Goal: Task Accomplishment & Management: Manage account settings

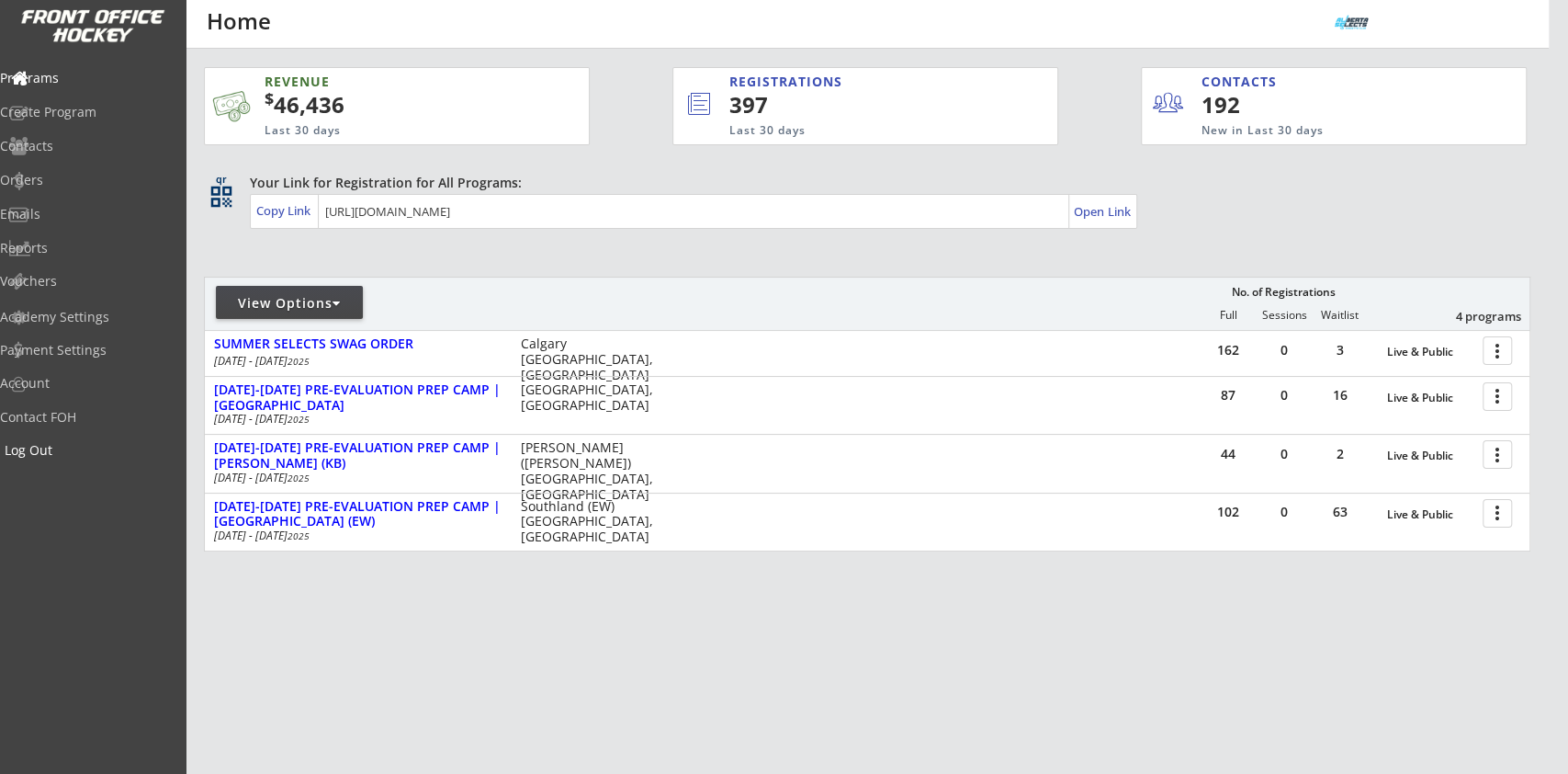
click at [55, 447] on div "Log Out" at bounding box center [87, 449] width 165 height 13
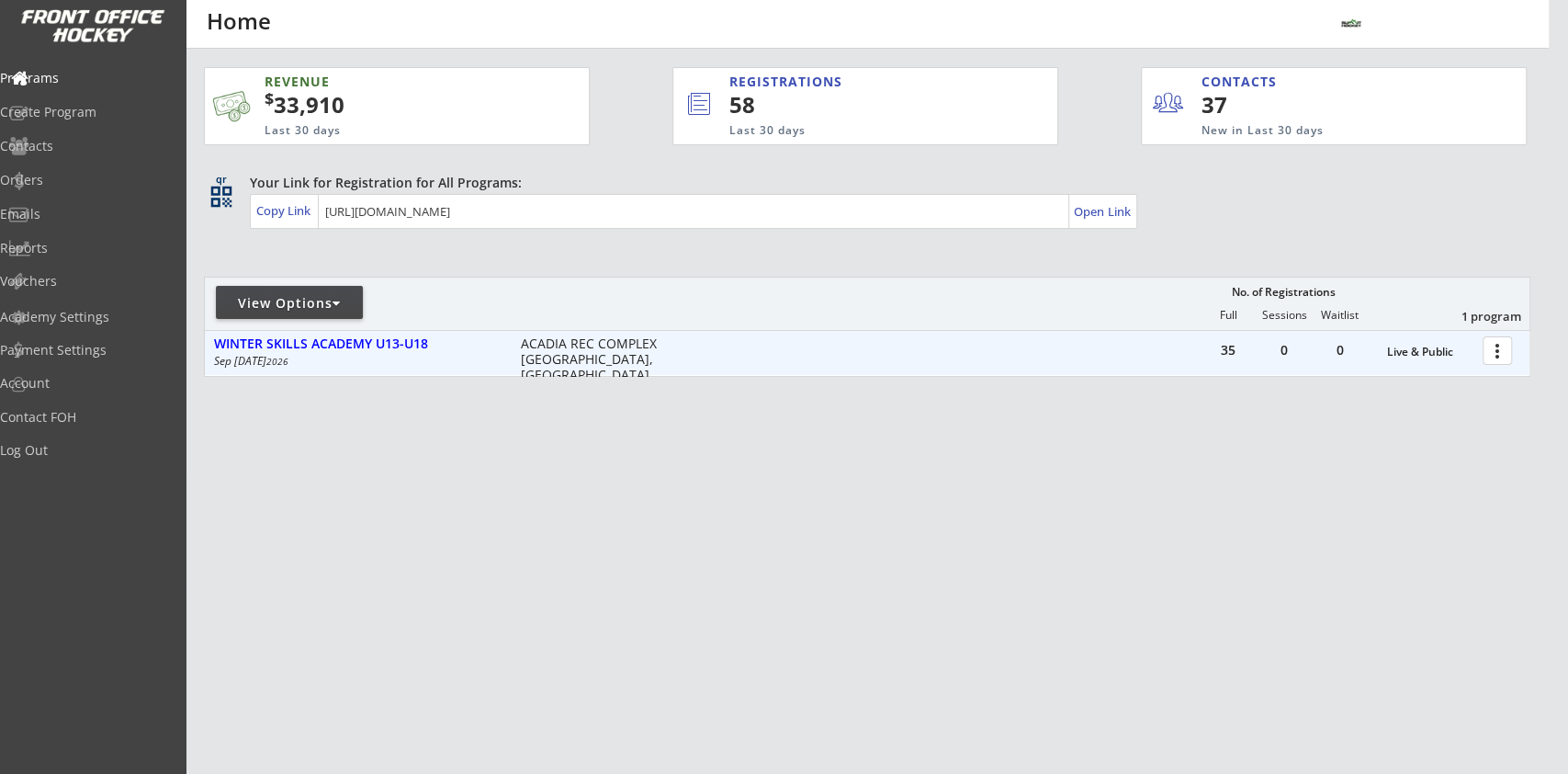
click at [1502, 349] on div at bounding box center [1500, 349] width 32 height 32
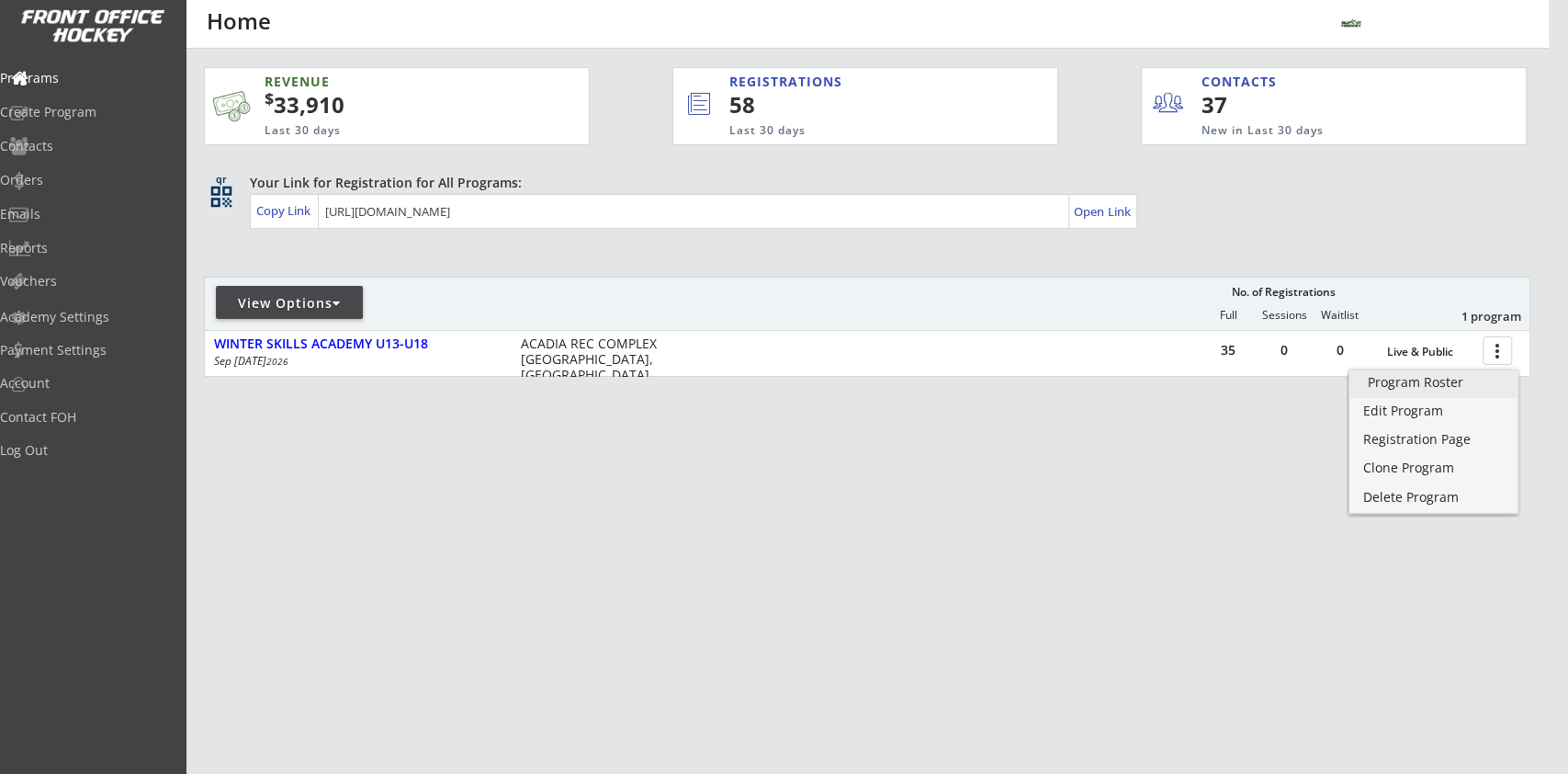
click at [1448, 381] on div "Program Roster" at bounding box center [1432, 381] width 131 height 13
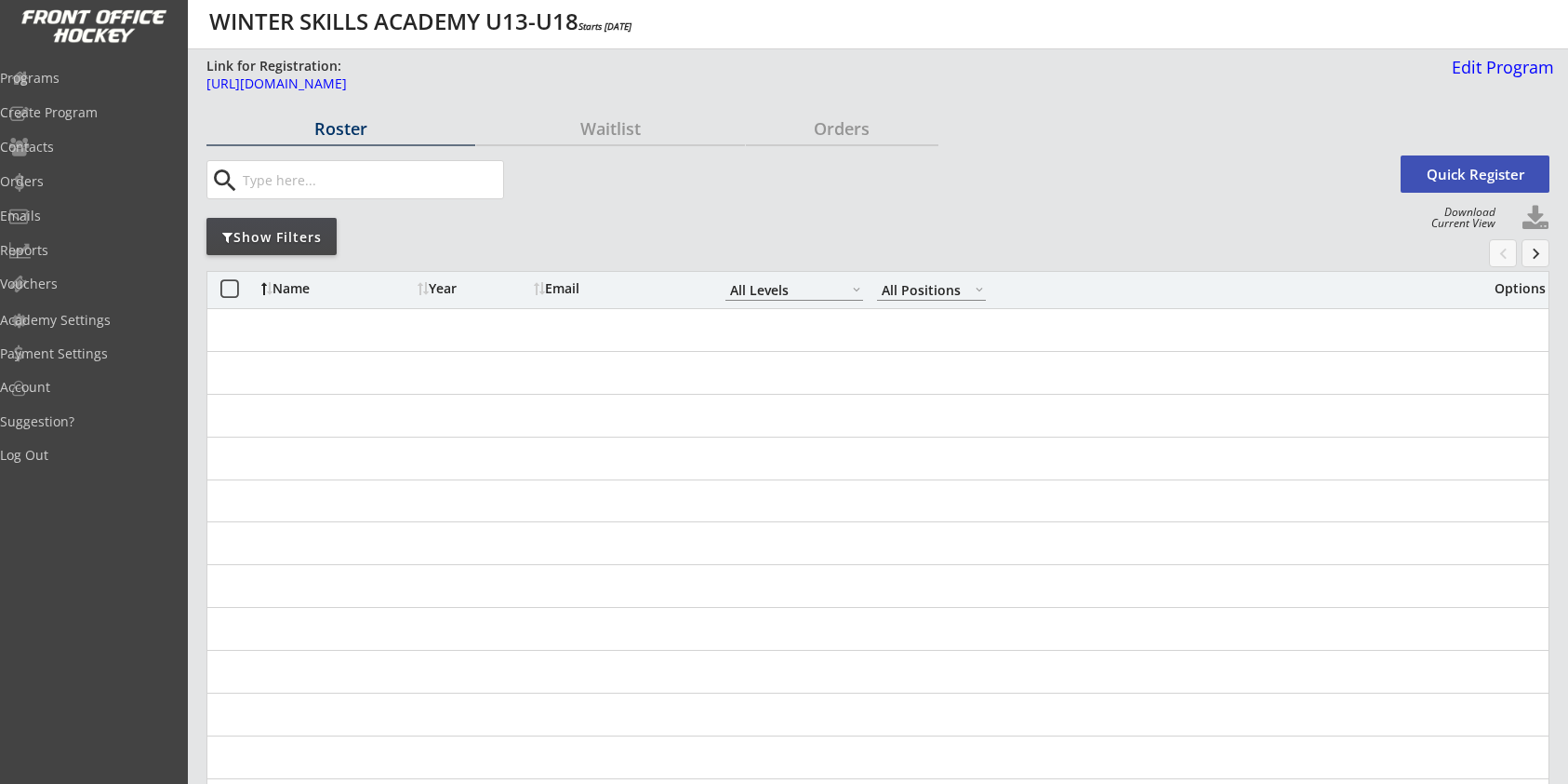
select select ""All Levels""
select select ""All Positions""
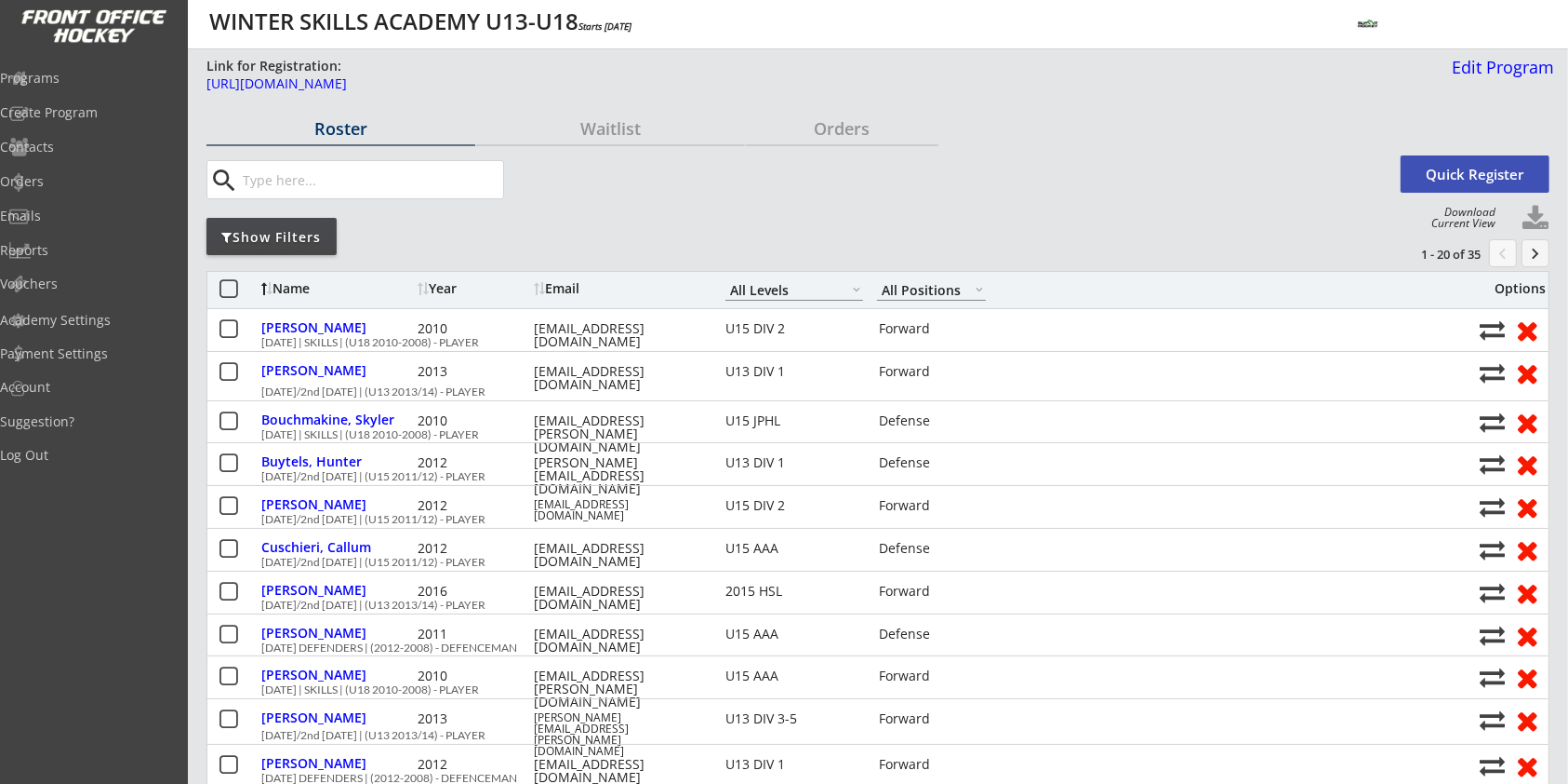
click at [1547, 209] on button at bounding box center [1536, 218] width 27 height 28
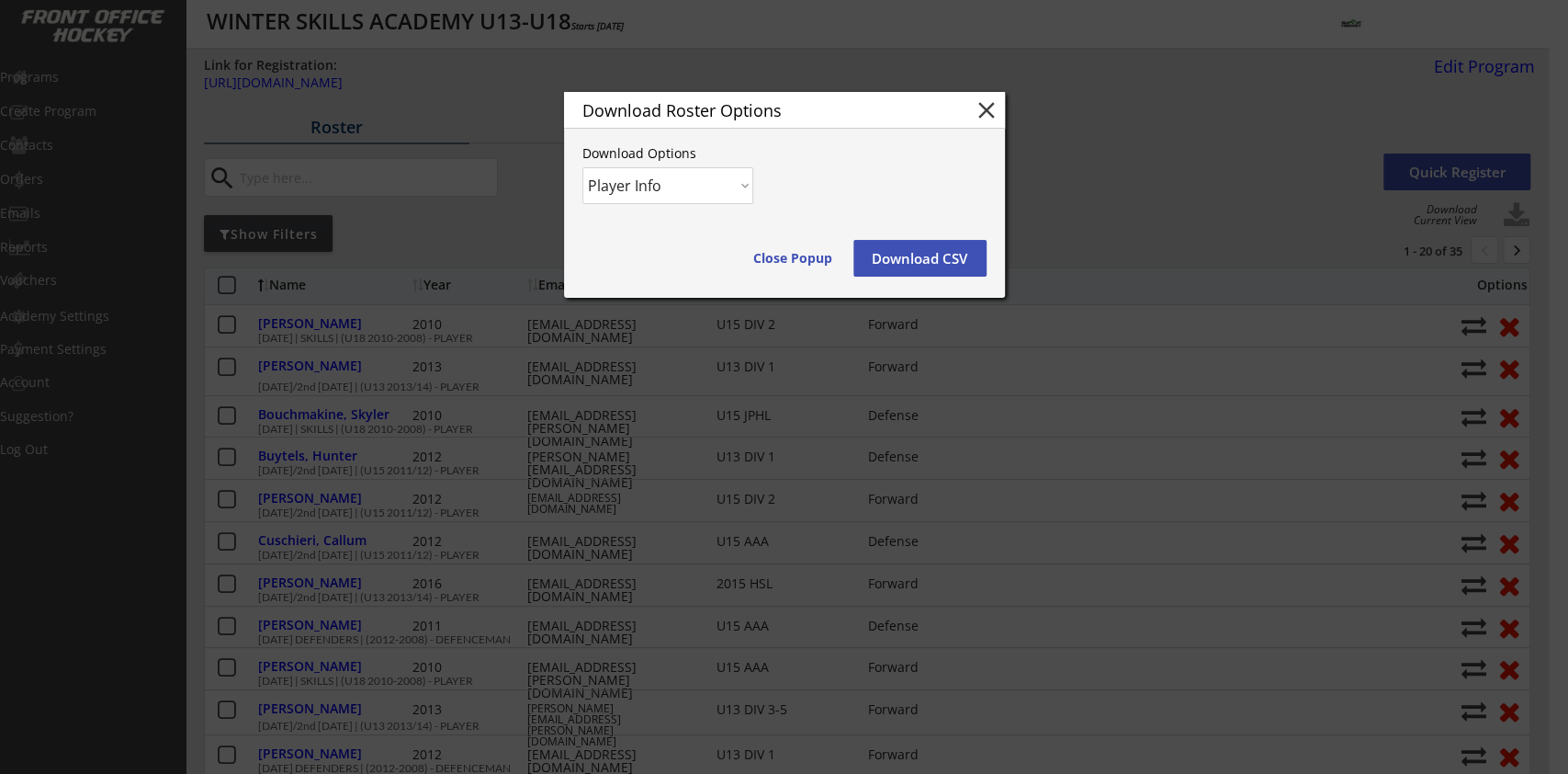
click at [714, 178] on select "Player Info Player and Order Info" at bounding box center [668, 185] width 171 height 37
select select ""Player and Order Info""
click at [583, 167] on select "Player Info Player and Order Info" at bounding box center [668, 185] width 171 height 37
click at [938, 259] on button "Download CSV" at bounding box center [919, 258] width 133 height 37
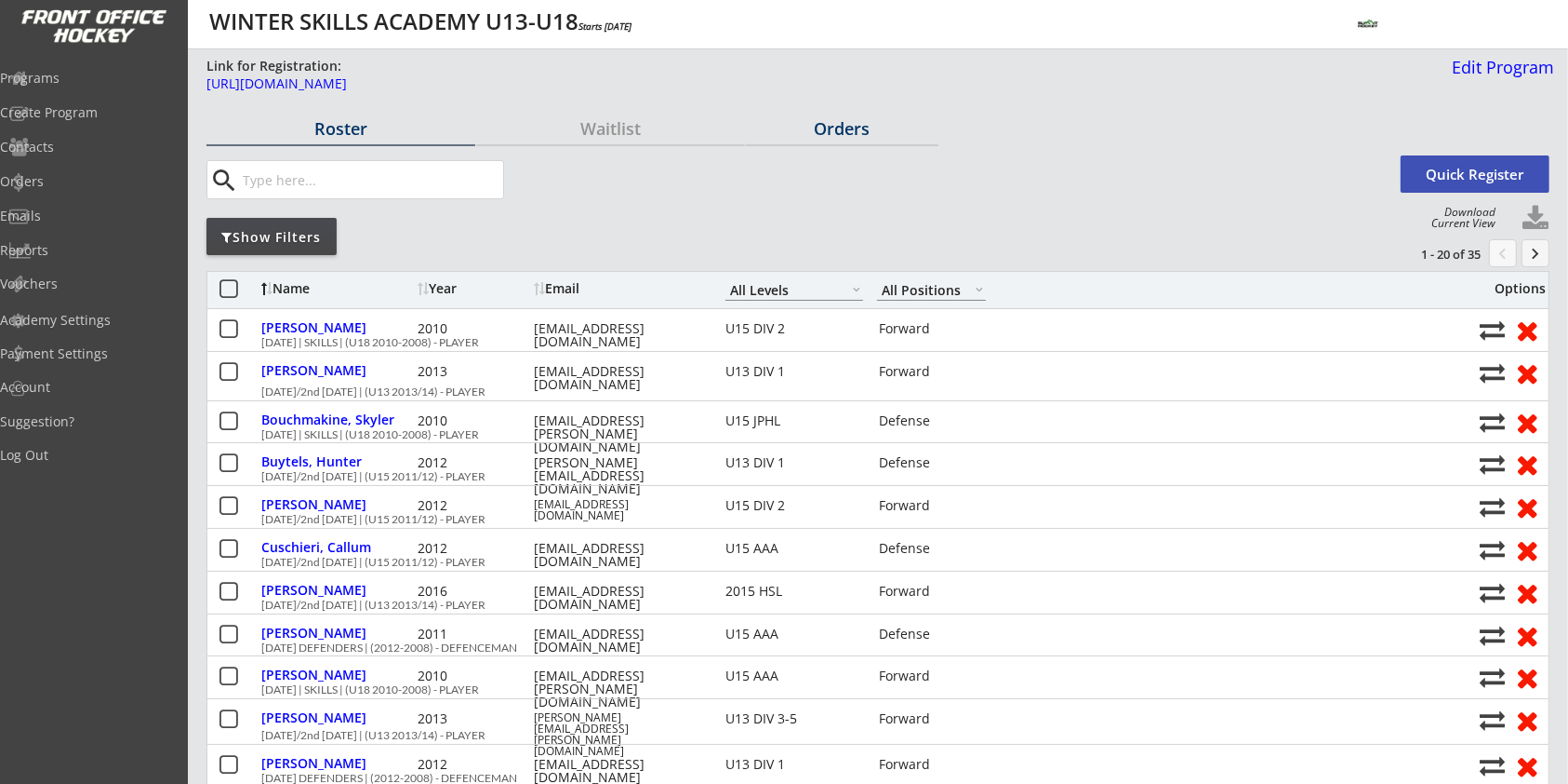
click at [849, 125] on div "Orders" at bounding box center [842, 128] width 192 height 17
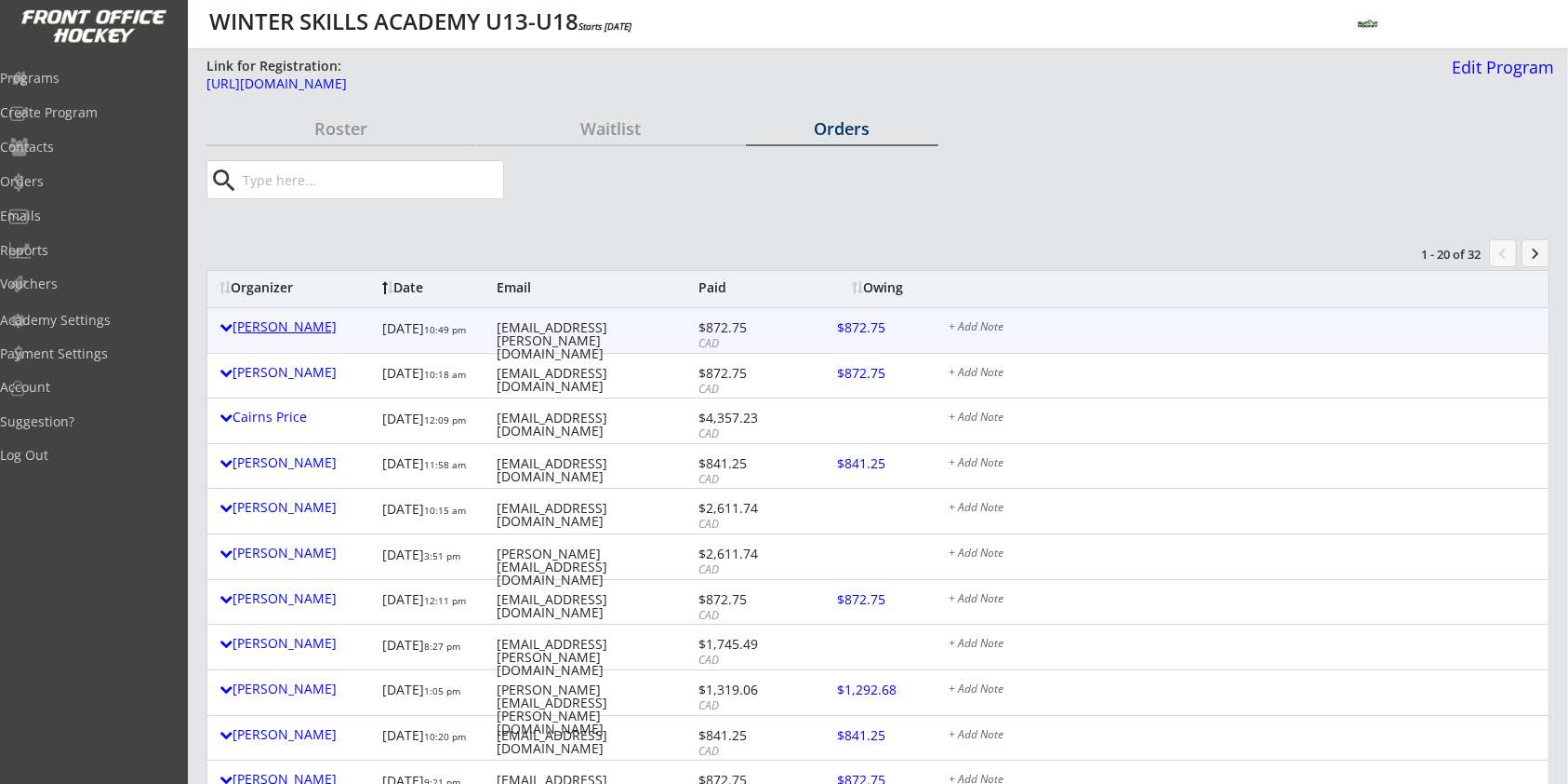
click at [343, 325] on div "Victor Bouchmakine" at bounding box center [297, 326] width 153 height 13
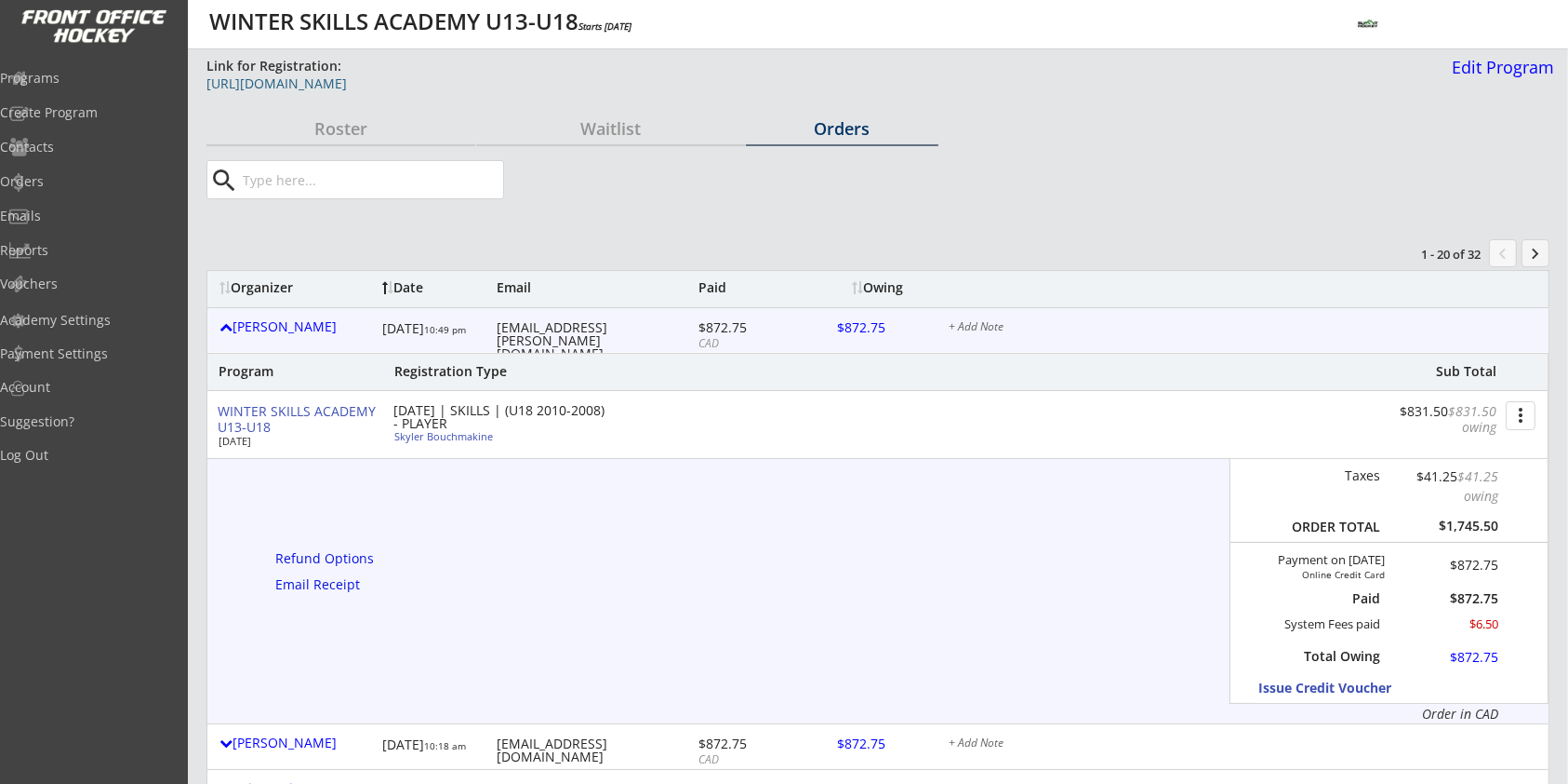
click at [521, 80] on div "https://frontofficehockey.com/summithockey-program/1747255349987x82691091347144…" at bounding box center [675, 84] width 938 height 13
click at [342, 330] on div "Victor Bouchmakine" at bounding box center [297, 326] width 153 height 13
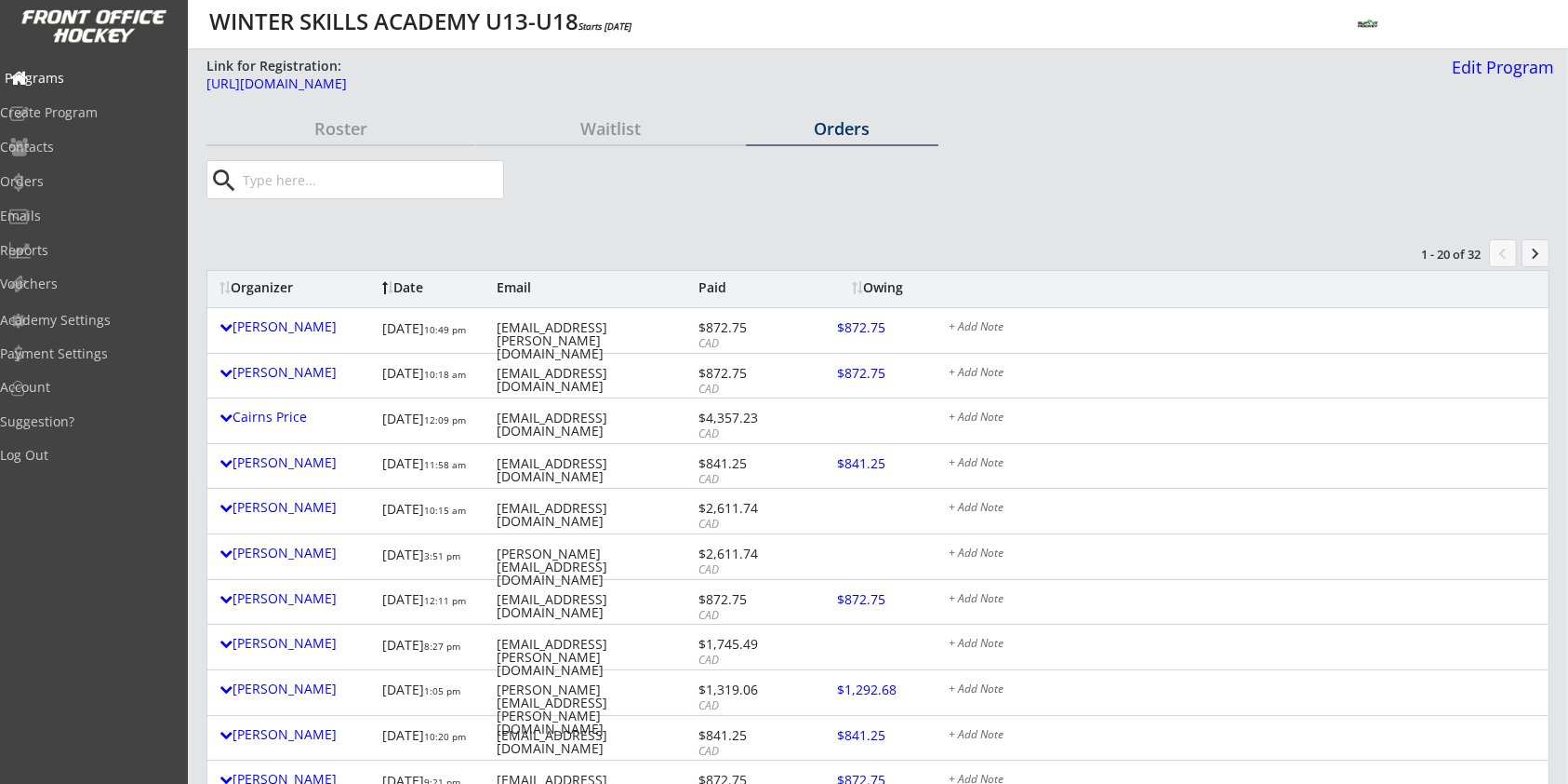
click at [97, 81] on div "Programs" at bounding box center [88, 78] width 167 height 13
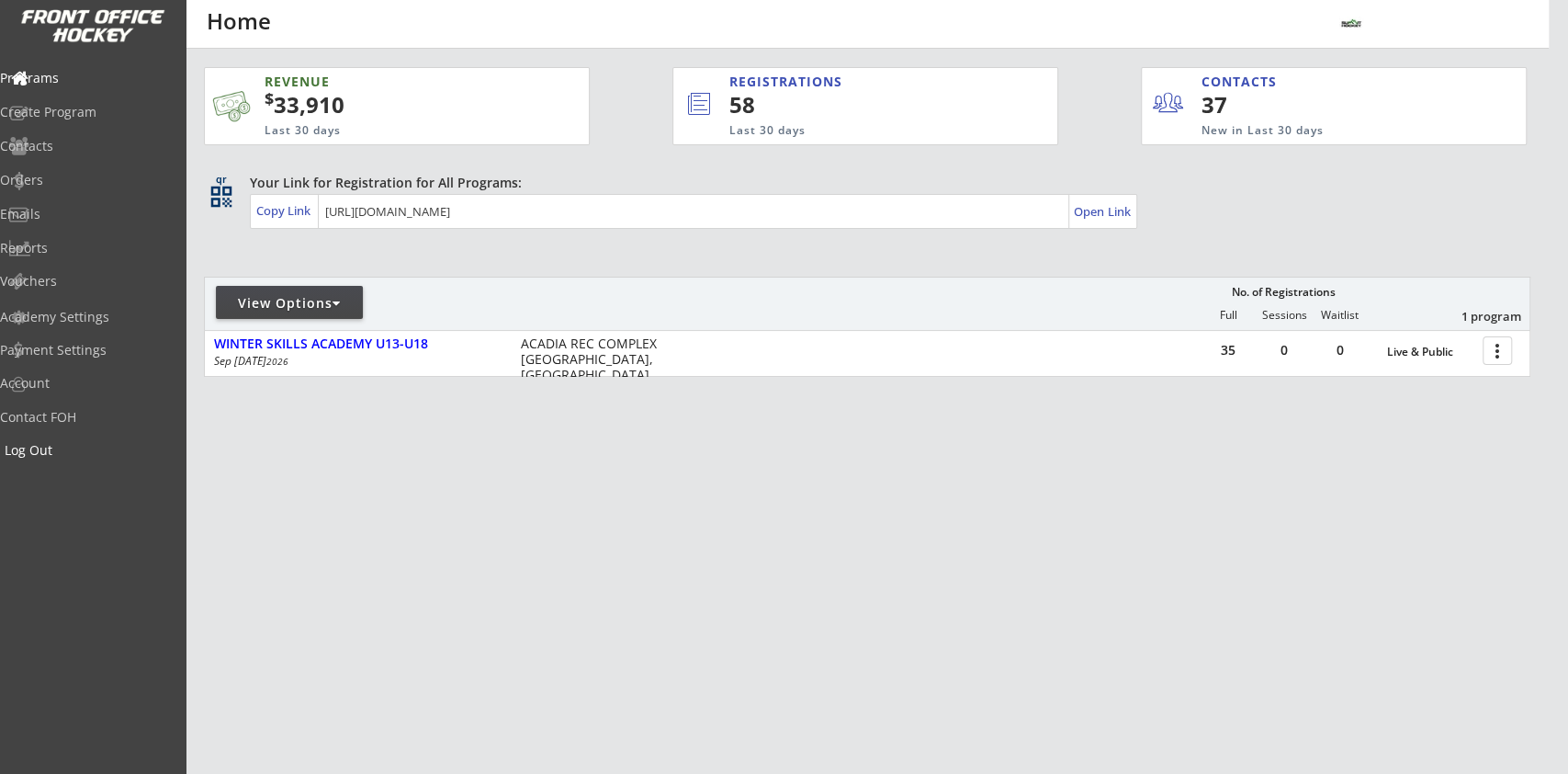
click at [69, 451] on div "Log Out" at bounding box center [87, 449] width 165 height 13
